Goal: Transaction & Acquisition: Download file/media

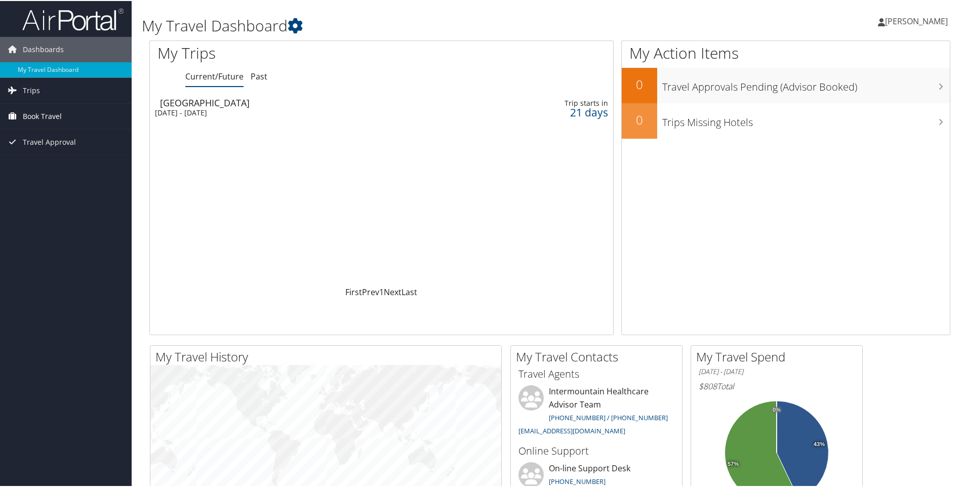
click at [50, 117] on span "Book Travel" at bounding box center [42, 115] width 39 height 25
click at [199, 108] on div "Tue 30 Sep 2025 - Fri 3 Oct 2025" at bounding box center [295, 111] width 281 height 9
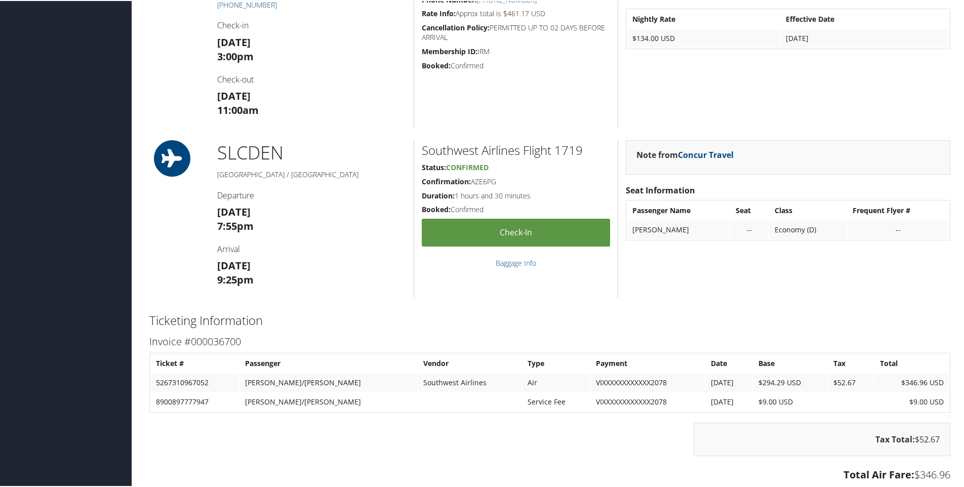
scroll to position [686, 0]
click at [418, 376] on td "Southwest Airlines" at bounding box center [469, 382] width 103 height 18
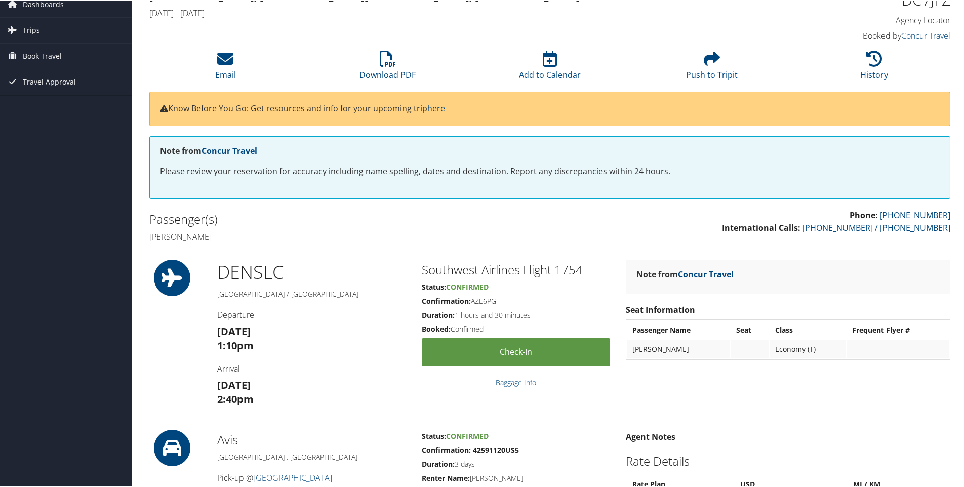
scroll to position [0, 0]
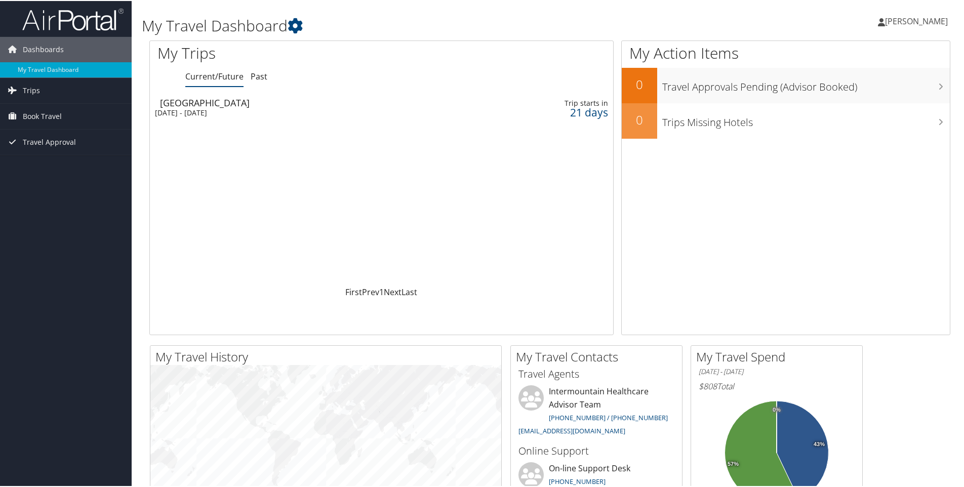
click at [564, 216] on div "Loading... Salt Lake City Tue 30 Sep 2025 - Fri 3 Oct 2025 Trip starts in 21 da…" at bounding box center [382, 189] width 464 height 192
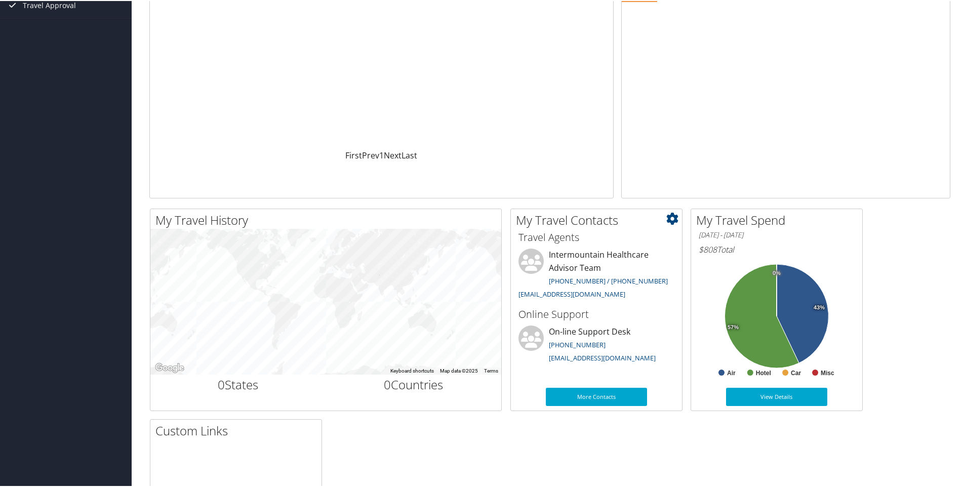
scroll to position [152, 0]
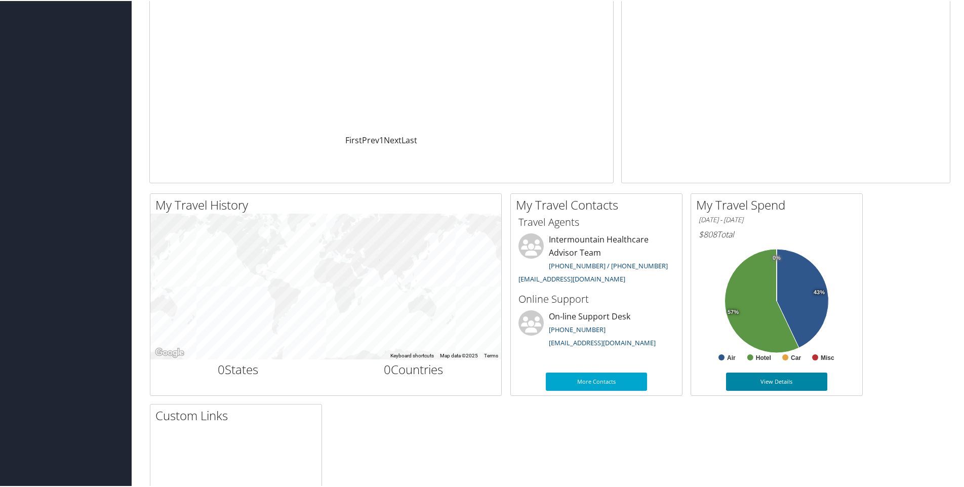
click at [776, 380] on link "View Details" at bounding box center [776, 381] width 101 height 18
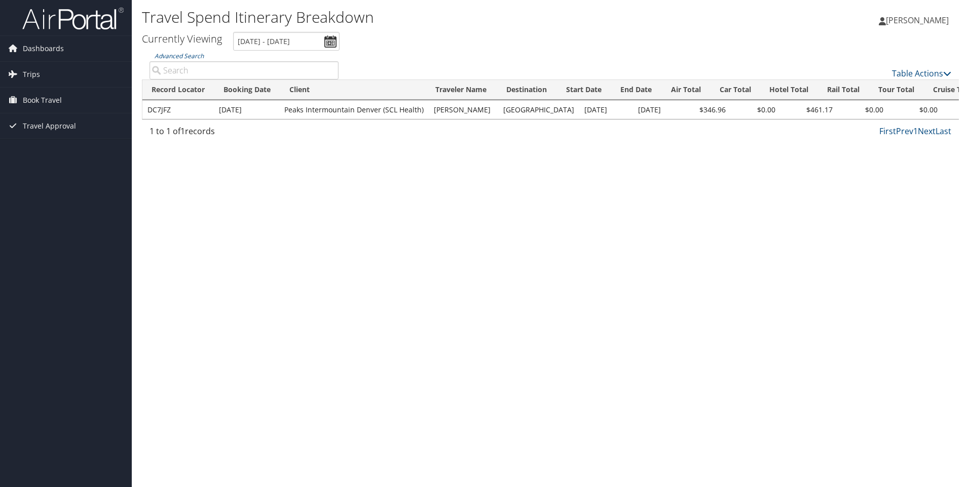
click at [315, 115] on td "Peaks Intermountain Denver (SCL Health)" at bounding box center [353, 110] width 149 height 18
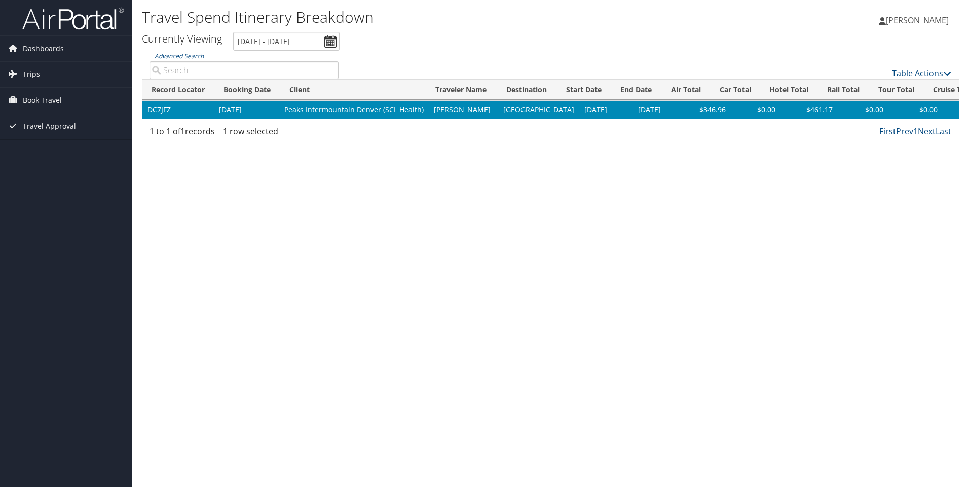
click at [318, 111] on td "Peaks Intermountain Denver (SCL Health)" at bounding box center [353, 110] width 149 height 18
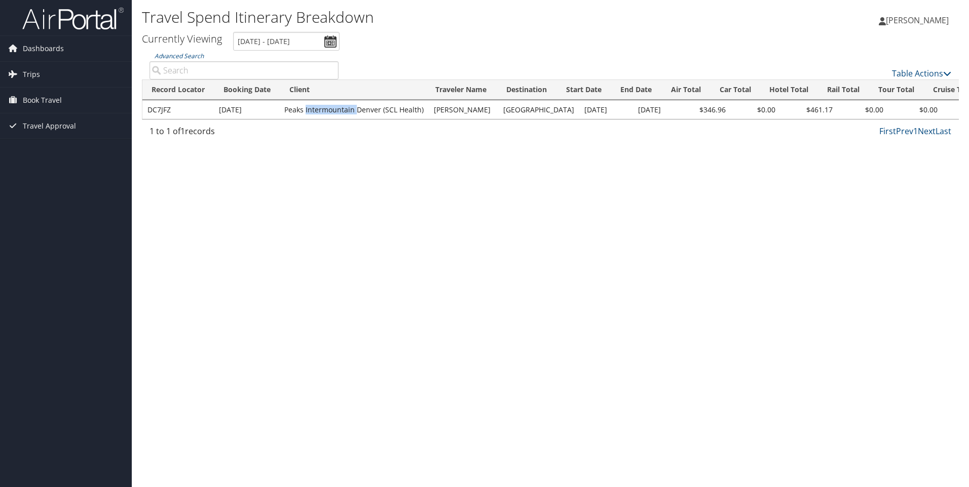
click at [318, 111] on td "Peaks Intermountain Denver (SCL Health)" at bounding box center [353, 110] width 149 height 18
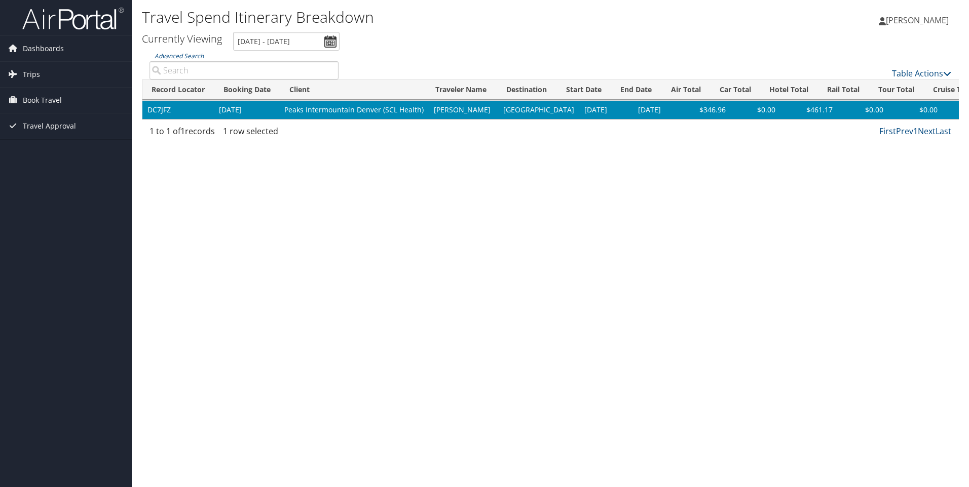
drag, startPoint x: 318, startPoint y: 111, endPoint x: 278, endPoint y: 105, distance: 40.5
click at [278, 105] on td "Sep 8, 2025" at bounding box center [246, 110] width 65 height 18
click at [462, 202] on div "Travel Spend Itinerary Breakdown Yusuf Hassan Yusuf Hassan My Settings Travel A…" at bounding box center [550, 243] width 837 height 487
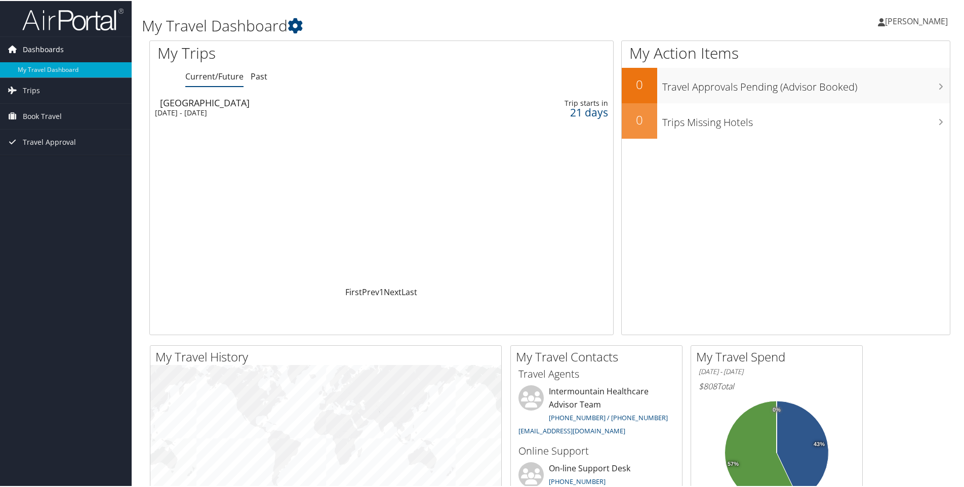
click at [37, 43] on span "Dashboards" at bounding box center [43, 48] width 41 height 25
click at [36, 46] on span "Dashboards" at bounding box center [43, 48] width 41 height 25
click at [64, 143] on span "Travel Approval" at bounding box center [49, 141] width 53 height 25
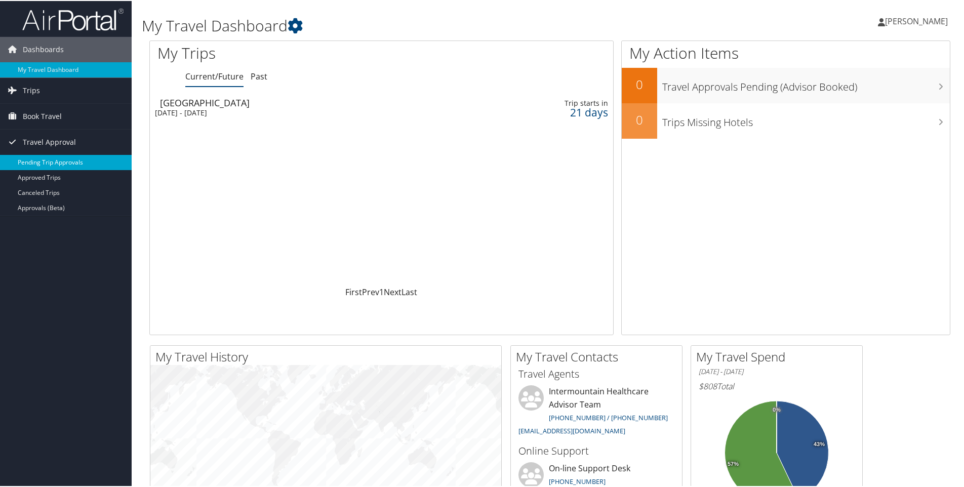
click at [80, 159] on link "Pending Trip Approvals" at bounding box center [66, 161] width 132 height 15
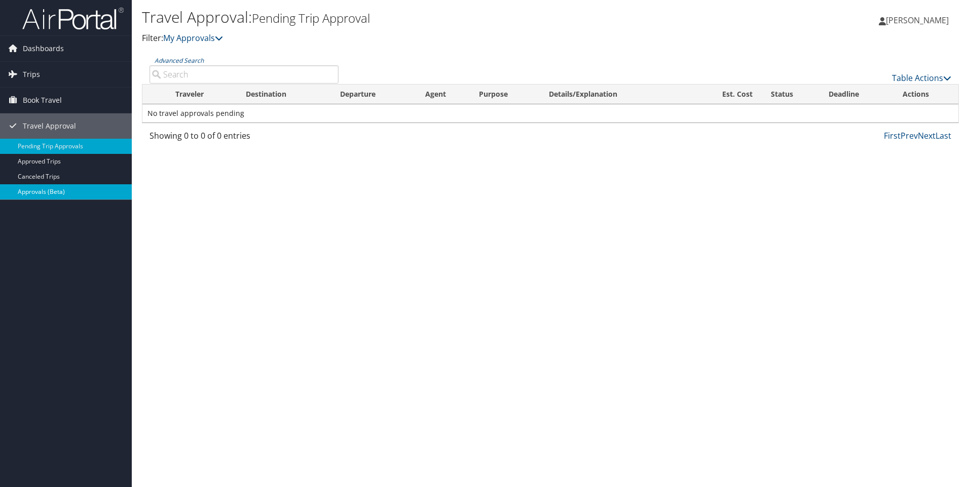
click at [64, 189] on link "Approvals (Beta)" at bounding box center [66, 191] width 132 height 15
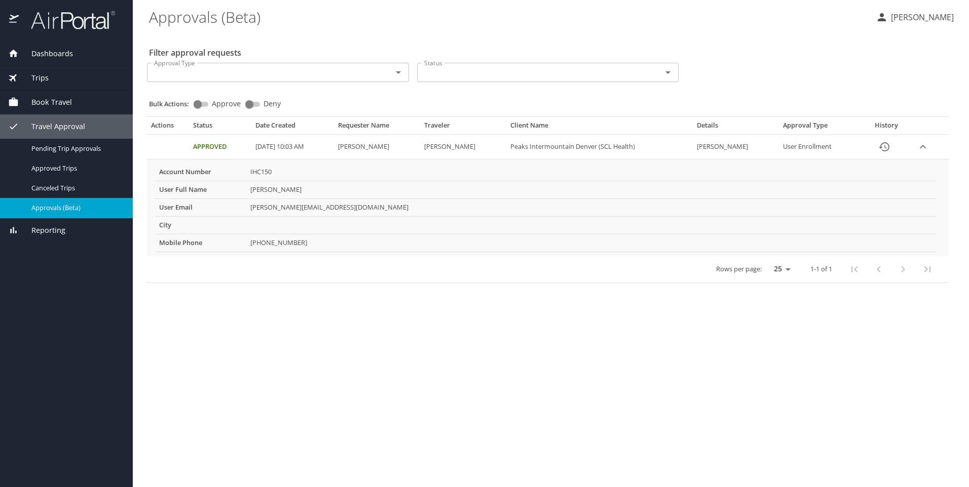
click at [61, 230] on span "Reporting" at bounding box center [42, 230] width 47 height 11
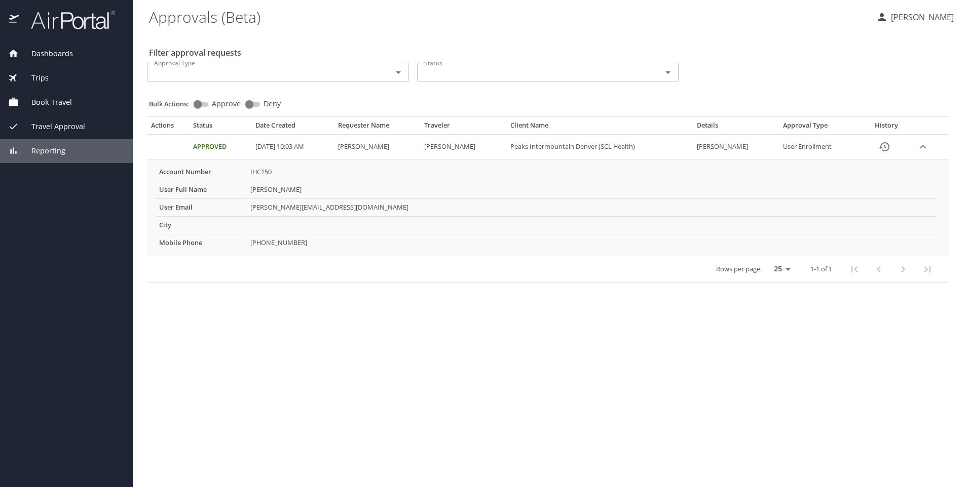
click at [69, 148] on div "Reporting" at bounding box center [66, 150] width 117 height 11
click at [83, 104] on div "Book Travel" at bounding box center [66, 102] width 117 height 11
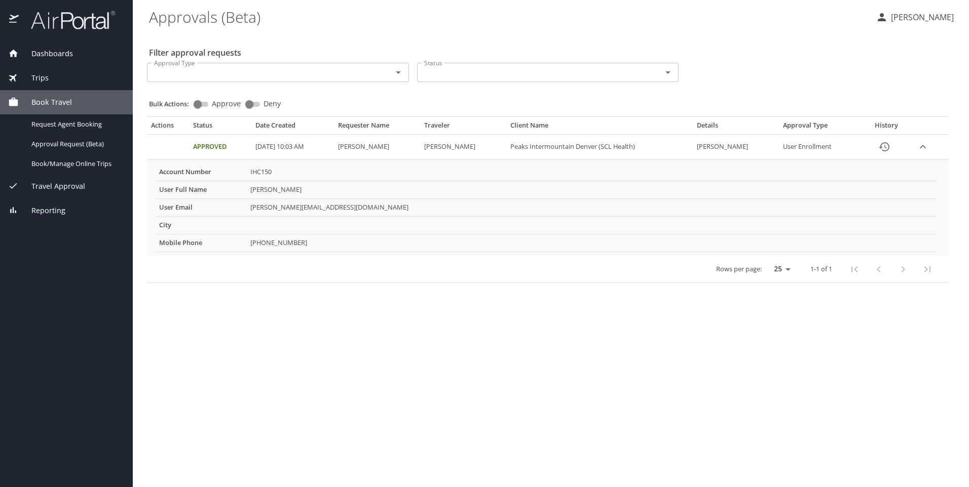
click at [78, 76] on div "Trips" at bounding box center [66, 77] width 117 height 11
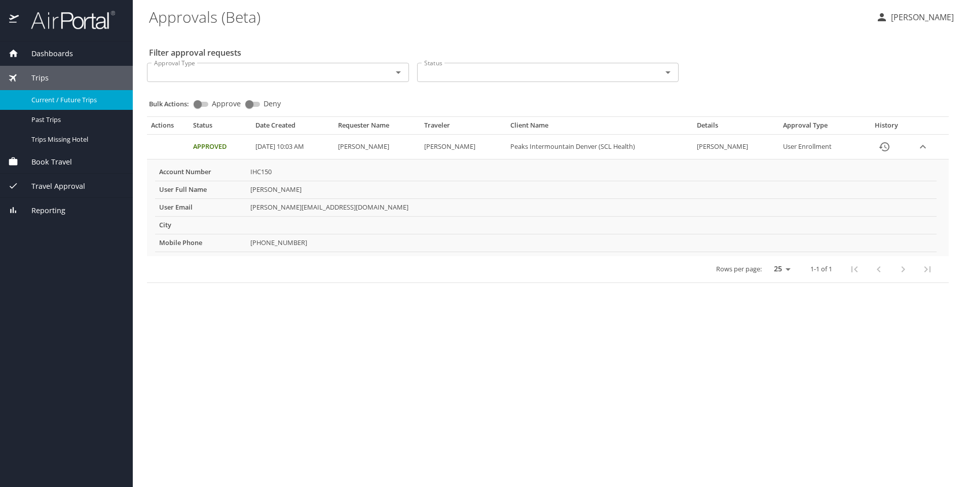
click at [77, 103] on span "Current / Future Trips" at bounding box center [75, 100] width 89 height 10
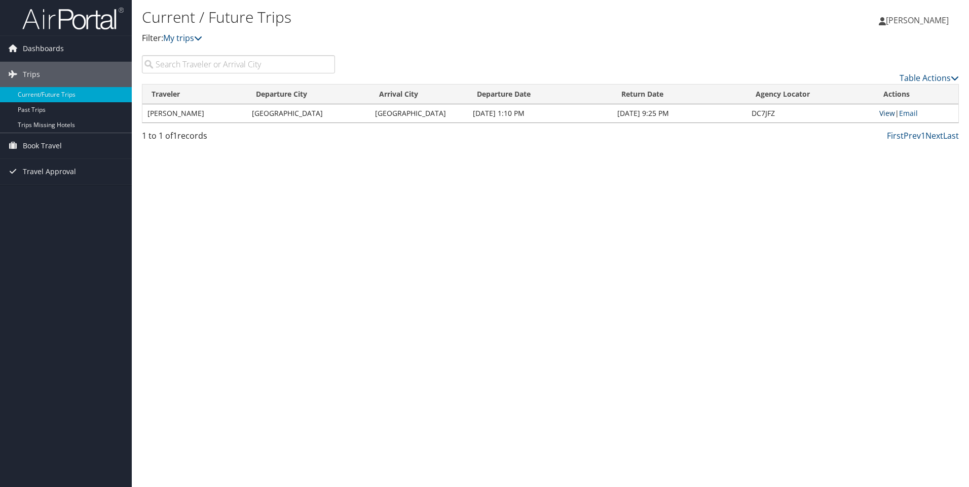
click at [886, 115] on link "View" at bounding box center [887, 113] width 16 height 10
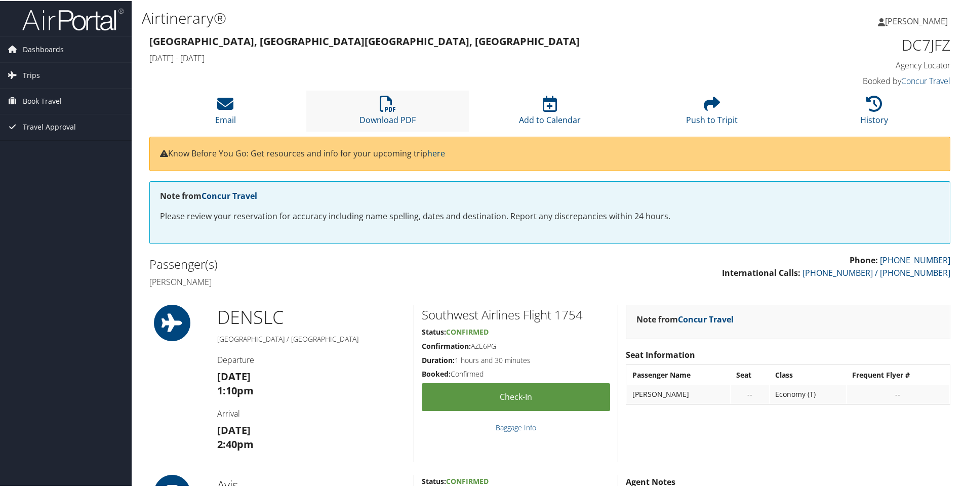
click at [369, 111] on li "Download PDF" at bounding box center [387, 110] width 162 height 41
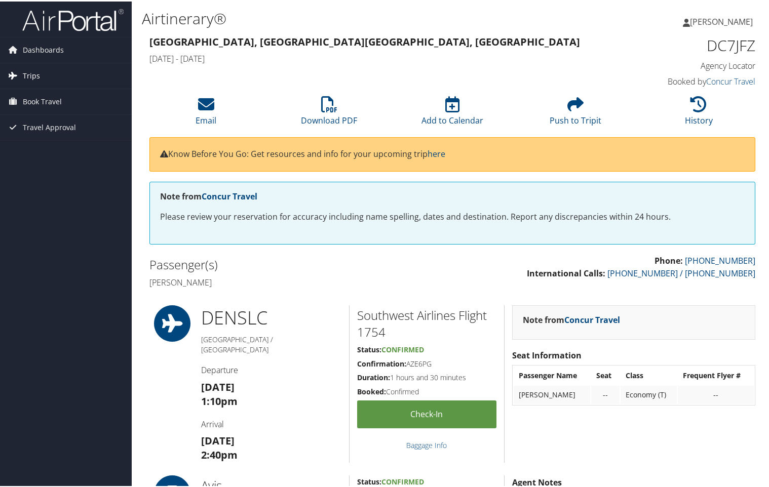
click at [49, 71] on link "Trips" at bounding box center [66, 74] width 132 height 25
click at [53, 45] on span "Dashboards" at bounding box center [43, 48] width 41 height 25
click at [50, 159] on span "Book Travel" at bounding box center [42, 160] width 39 height 25
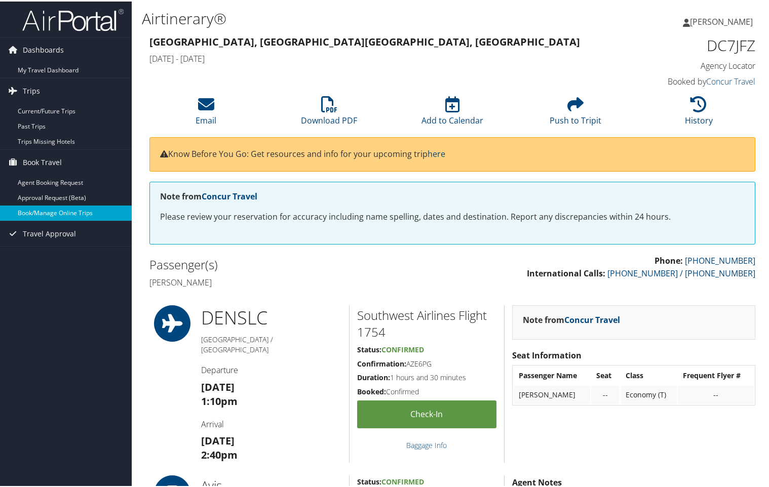
click at [60, 209] on link "Book/Manage Online Trips" at bounding box center [66, 211] width 132 height 15
